Goal: Task Accomplishment & Management: Manage account settings

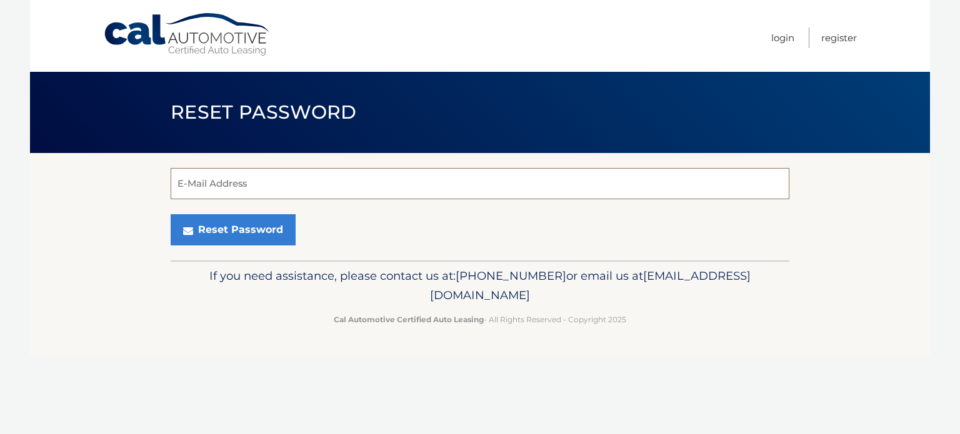
click at [277, 186] on input "E-Mail Address" at bounding box center [480, 183] width 619 height 31
type input "alice.mitchell456@gmail.com"
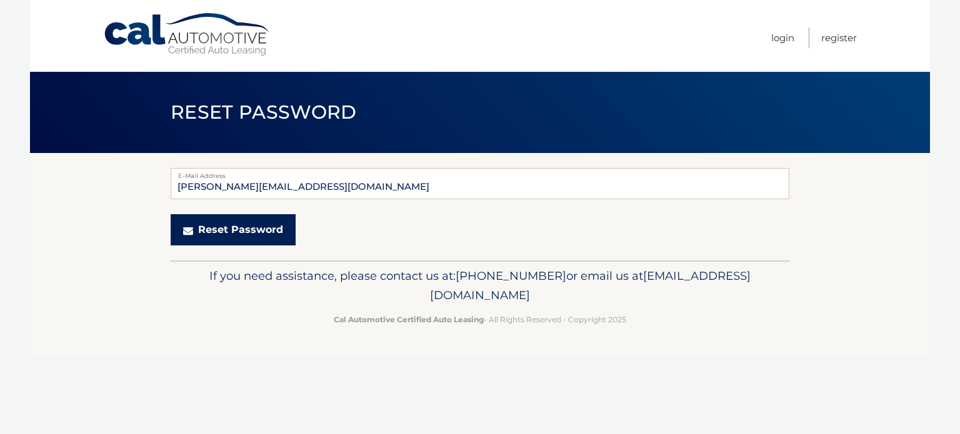
click at [255, 224] on button "Reset Password" at bounding box center [233, 229] width 125 height 31
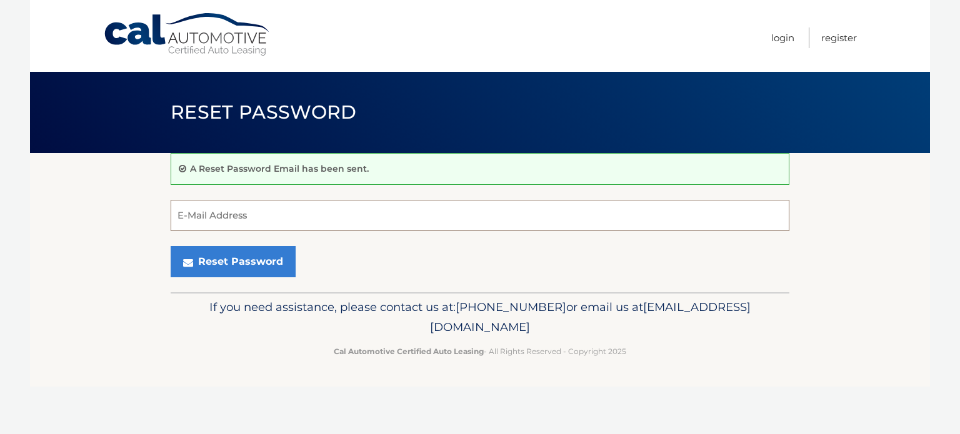
click at [283, 219] on input "E-Mail Address" at bounding box center [480, 215] width 619 height 31
type input "J"
click at [228, 43] on link "Cal Automotive" at bounding box center [187, 35] width 169 height 44
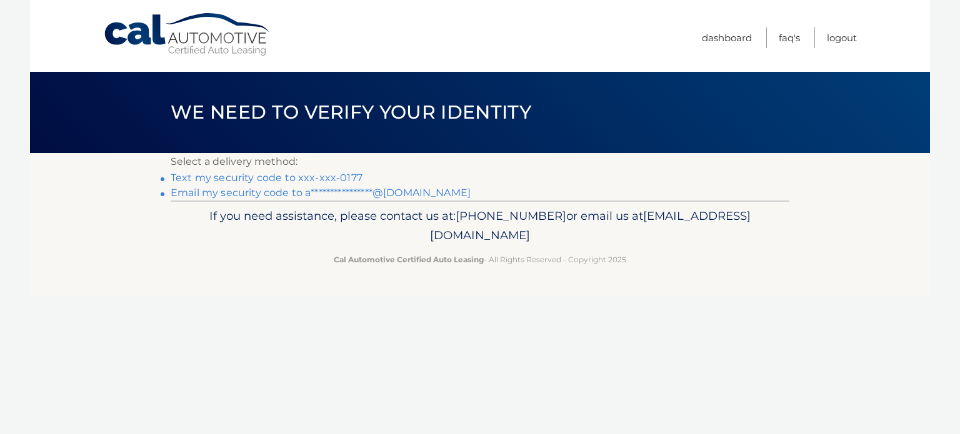
click at [328, 178] on link "Text my security code to xxx-xxx-0177" at bounding box center [267, 178] width 192 height 12
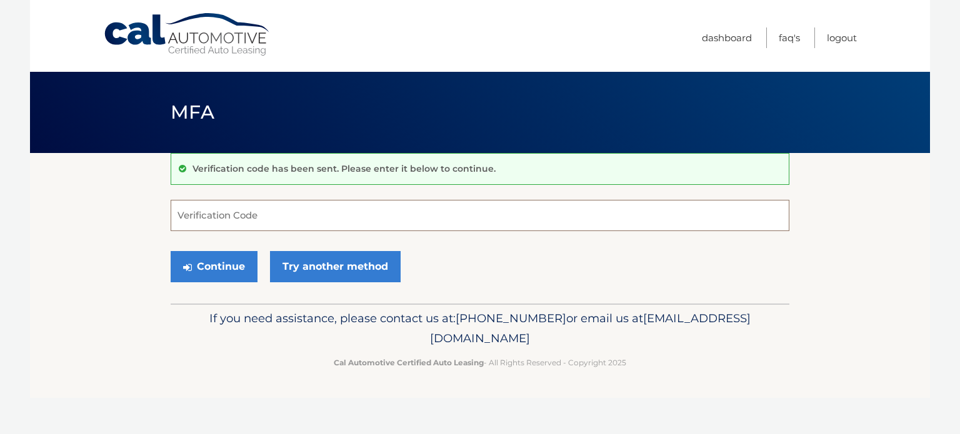
click at [303, 218] on input "Verification Code" at bounding box center [480, 215] width 619 height 31
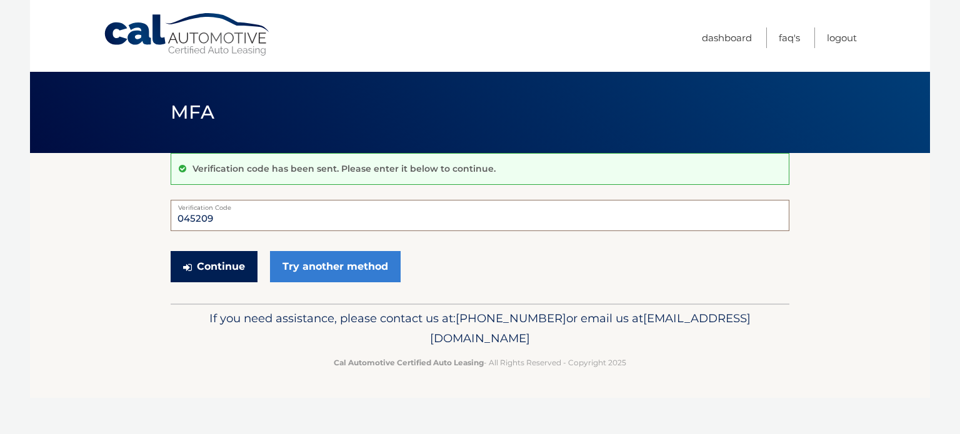
type input "045209"
click at [232, 266] on button "Continue" at bounding box center [214, 266] width 87 height 31
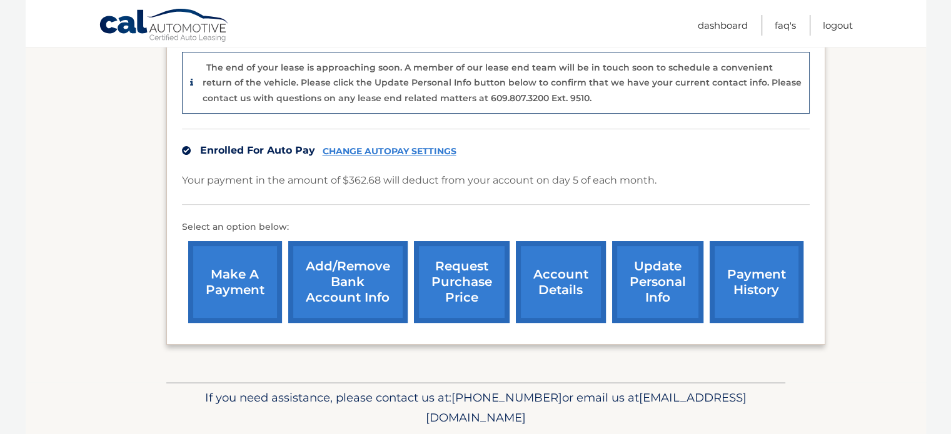
scroll to position [311, 0]
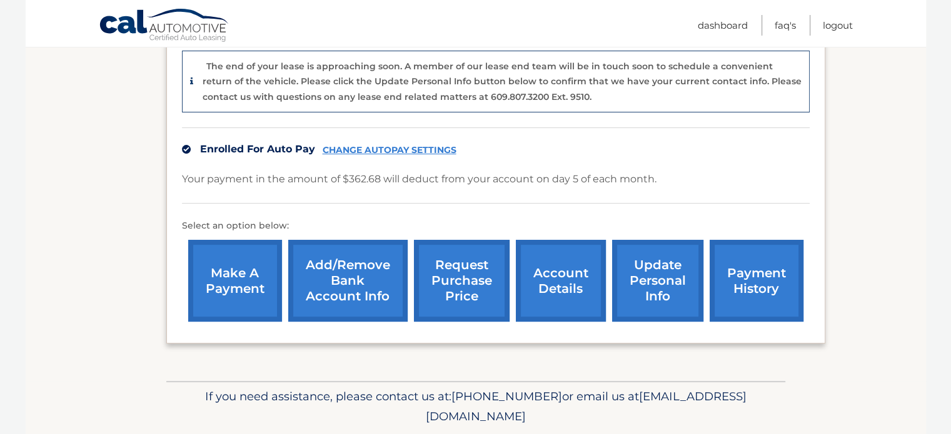
click at [370, 148] on link "CHANGE AUTOPAY SETTINGS" at bounding box center [390, 150] width 134 height 11
click at [721, 276] on link "payment history" at bounding box center [757, 281] width 94 height 82
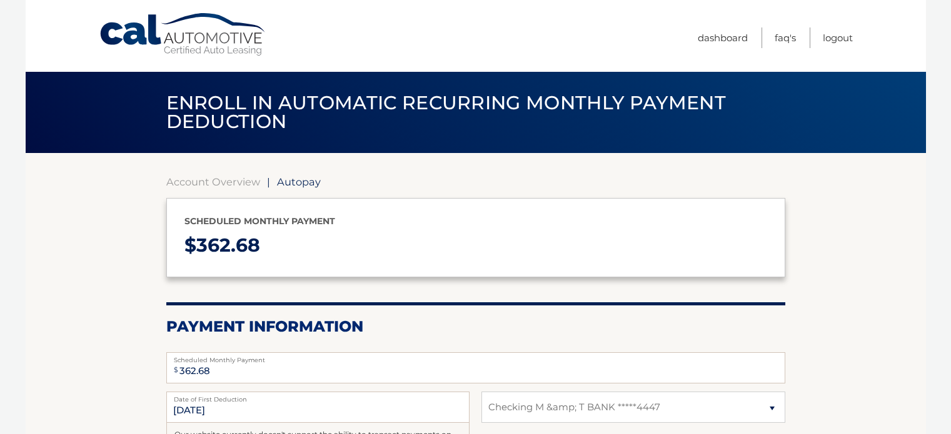
select select "ZWY1N2YyZDItYjBjYy00NGViLTg4MjAtMjQ5NWZhOWJhNjM3"
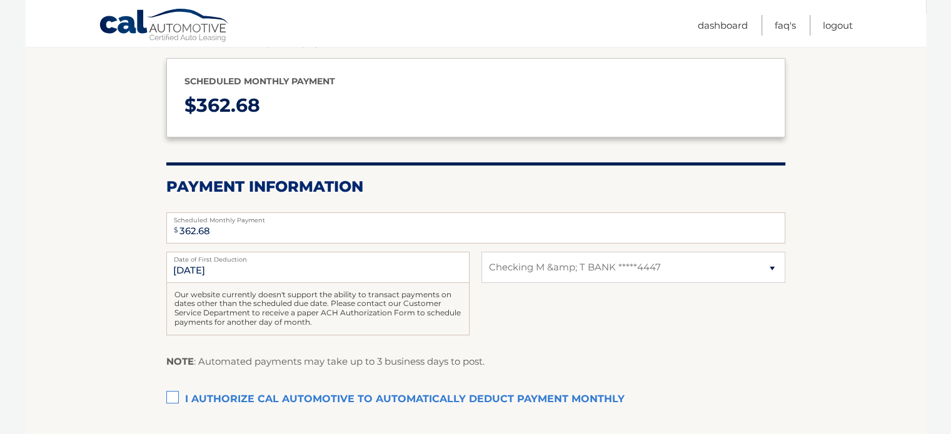
scroll to position [143, 0]
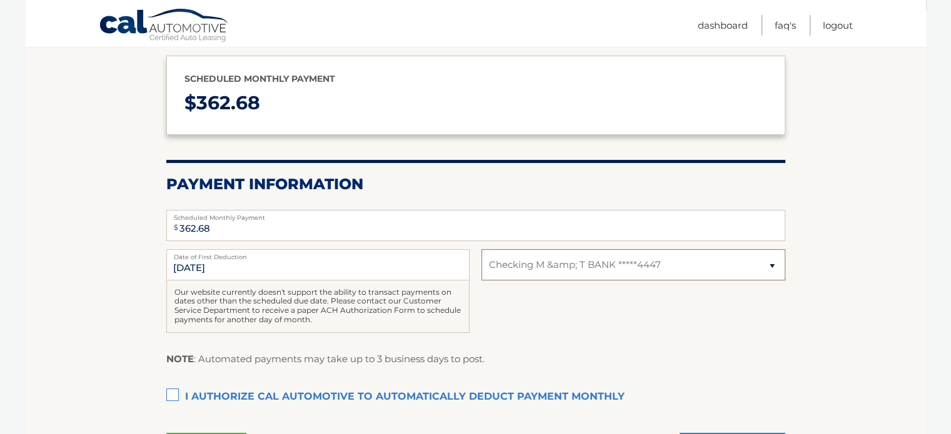
click at [768, 266] on select "Select Bank Account Checking M &amp; T BANK *****4447" at bounding box center [632, 264] width 303 height 31
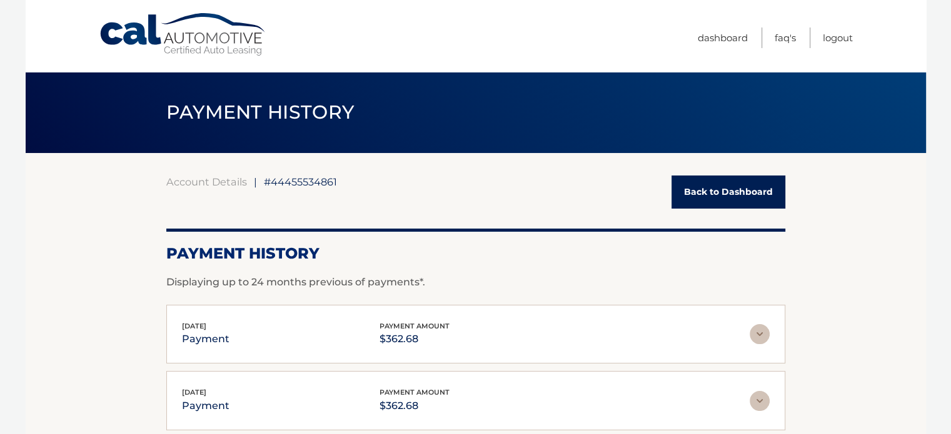
click at [760, 333] on img at bounding box center [760, 334] width 20 height 20
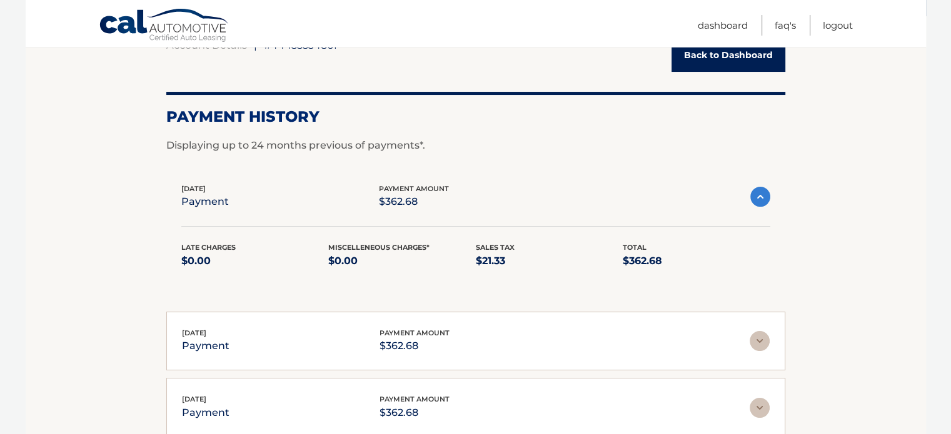
scroll to position [135, 0]
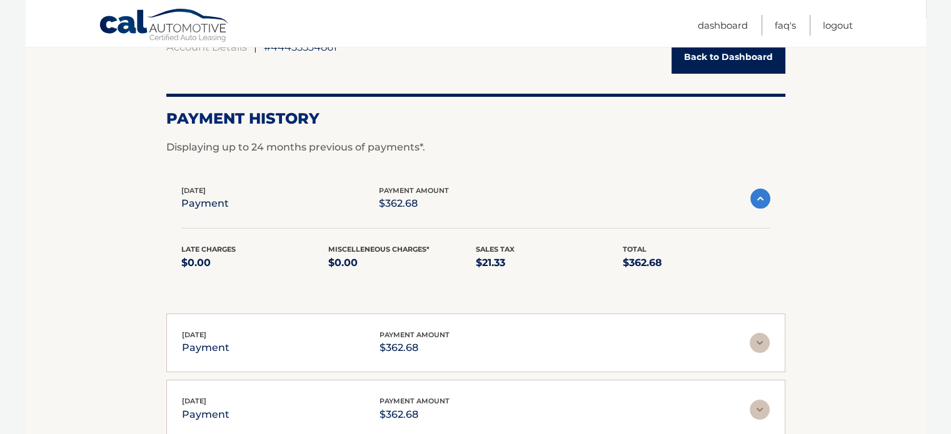
click at [755, 193] on img at bounding box center [760, 199] width 20 height 20
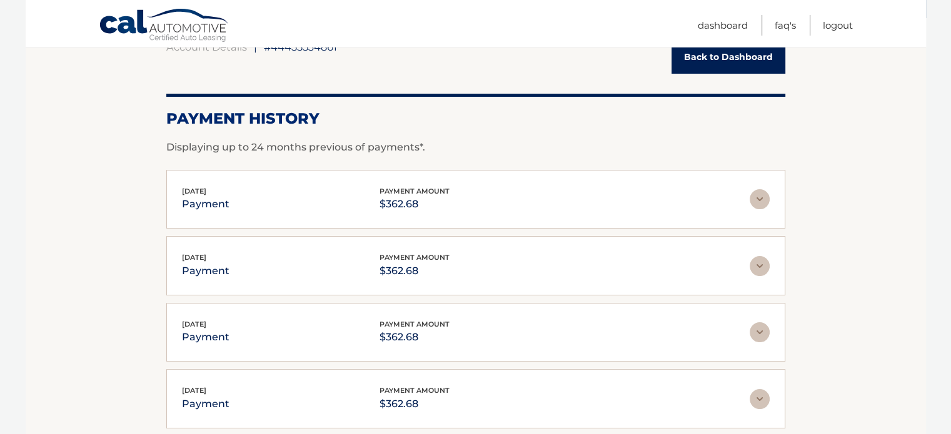
click at [756, 267] on img at bounding box center [760, 266] width 20 height 20
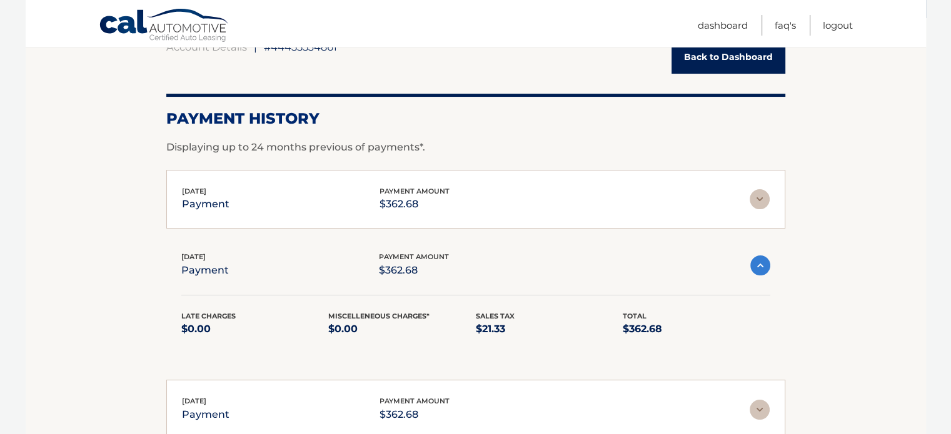
click at [756, 267] on img at bounding box center [760, 266] width 20 height 20
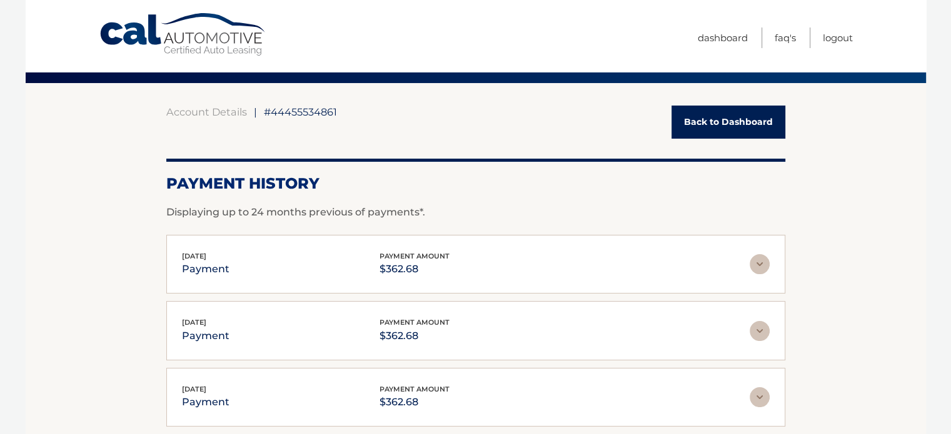
scroll to position [34, 0]
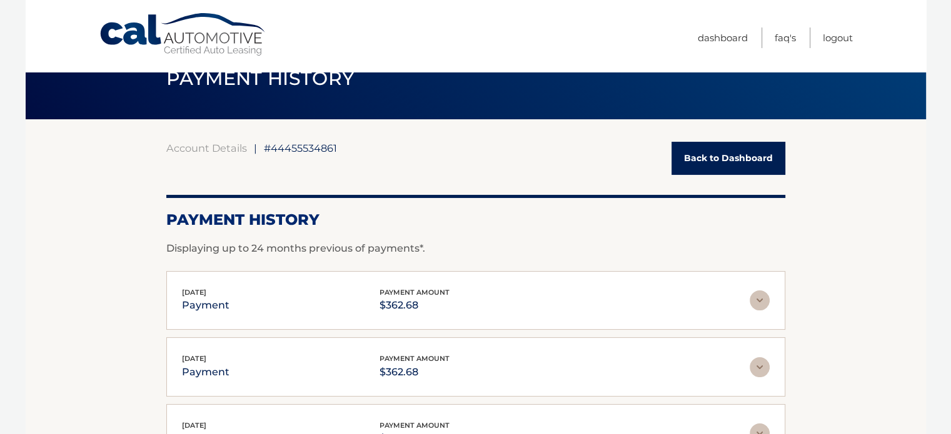
click at [719, 156] on link "Back to Dashboard" at bounding box center [728, 158] width 114 height 33
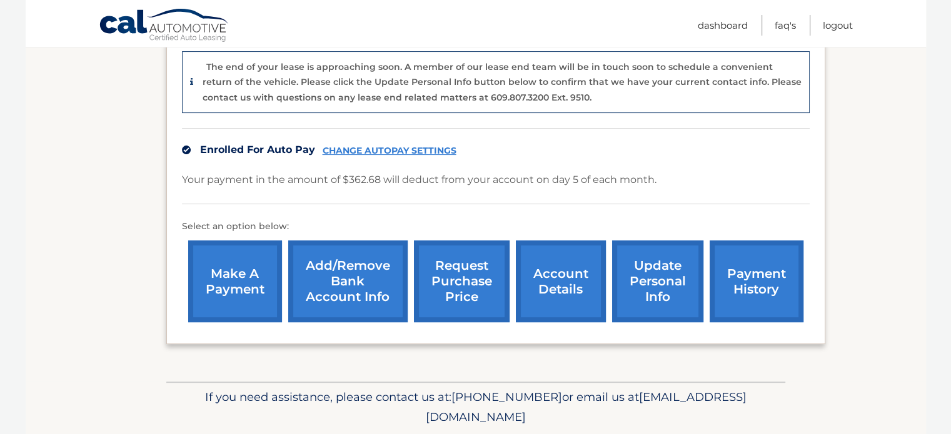
scroll to position [315, 0]
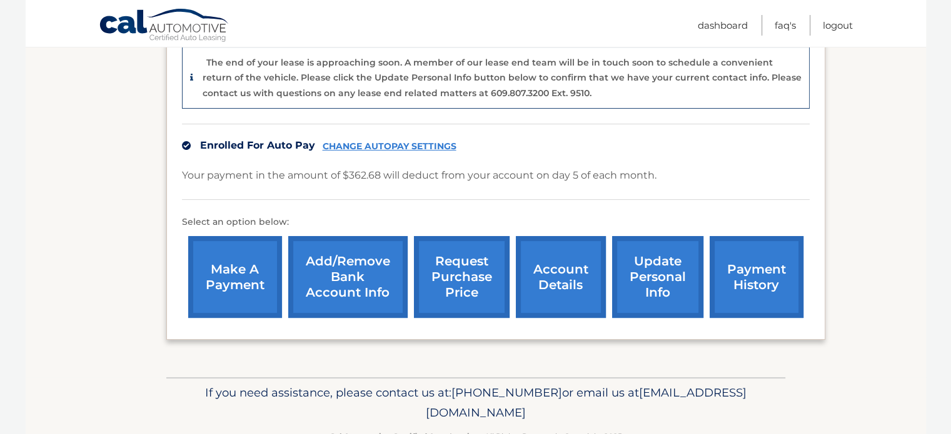
click at [350, 276] on link "Add/Remove bank account info" at bounding box center [347, 277] width 119 height 82
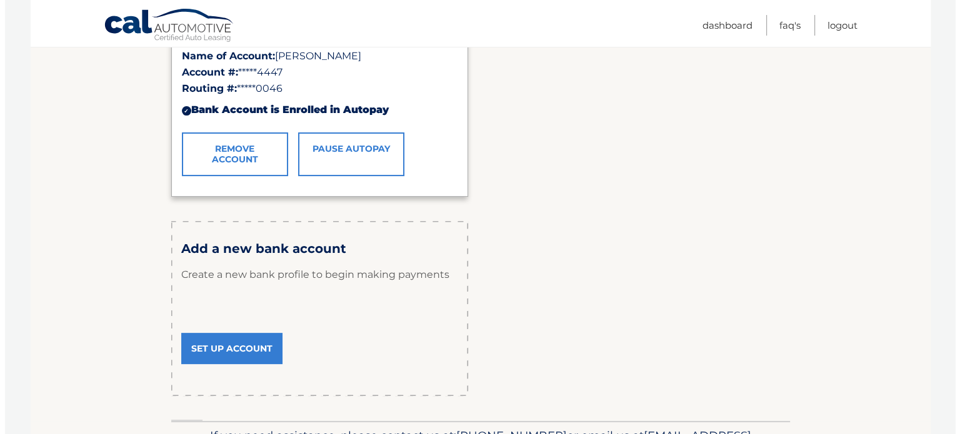
scroll to position [284, 0]
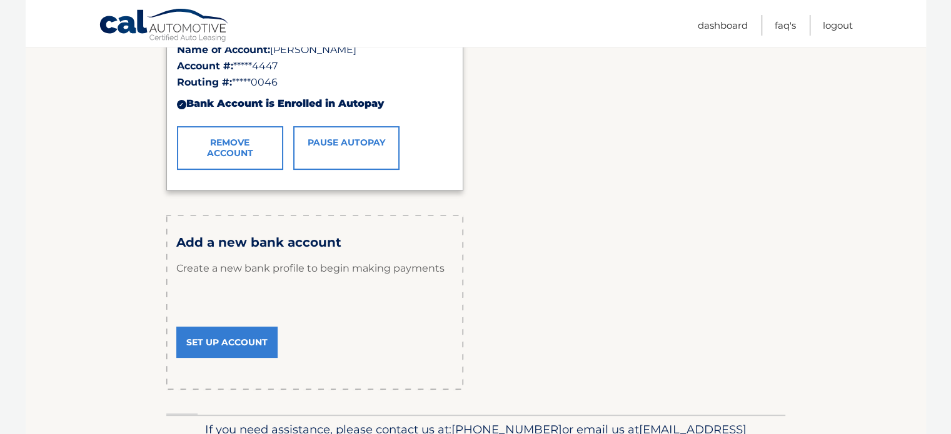
click at [226, 154] on link "Remove Account" at bounding box center [230, 148] width 106 height 44
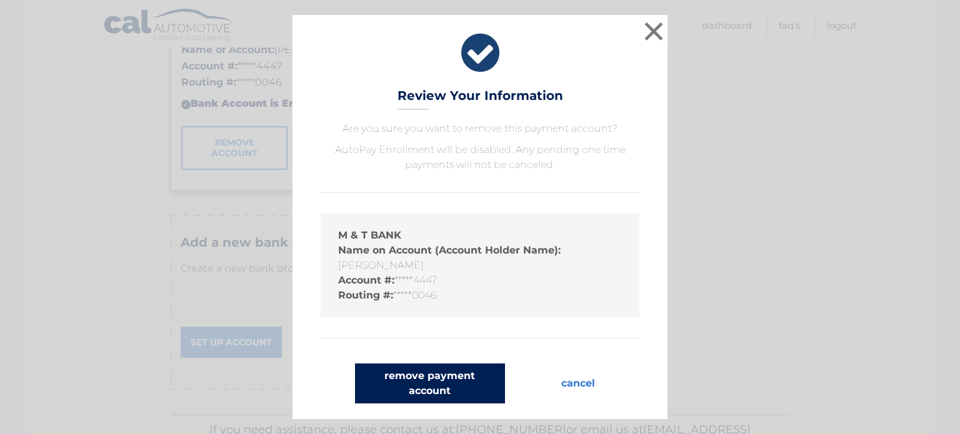
click at [436, 376] on button "remove payment account" at bounding box center [430, 384] width 150 height 40
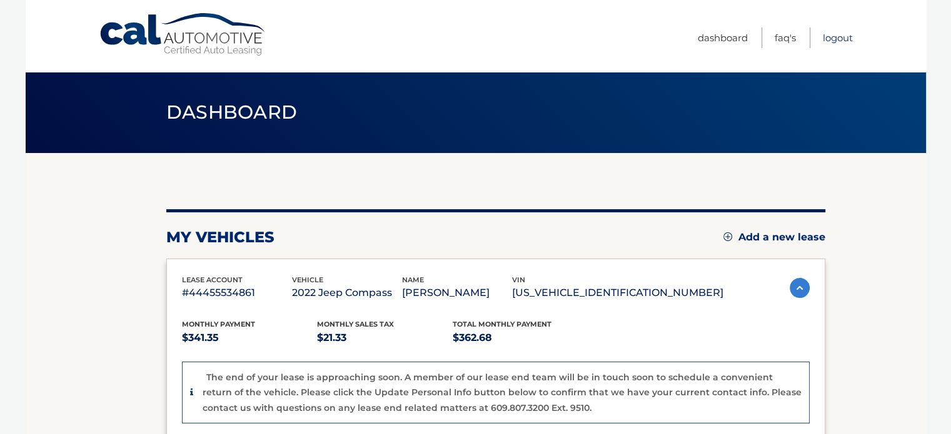
click at [835, 33] on link "Logout" at bounding box center [838, 38] width 30 height 21
